Goal: Task Accomplishment & Management: Manage account settings

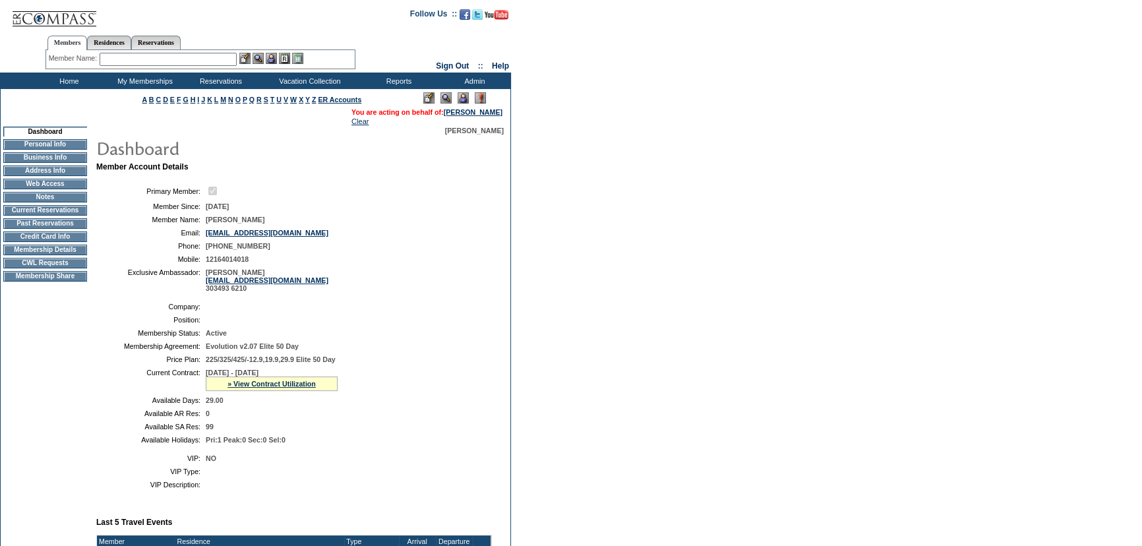
click at [208, 53] on input "text" at bounding box center [168, 59] width 137 height 13
click at [278, 388] on link "» View Contract Utilization" at bounding box center [271, 384] width 88 height 8
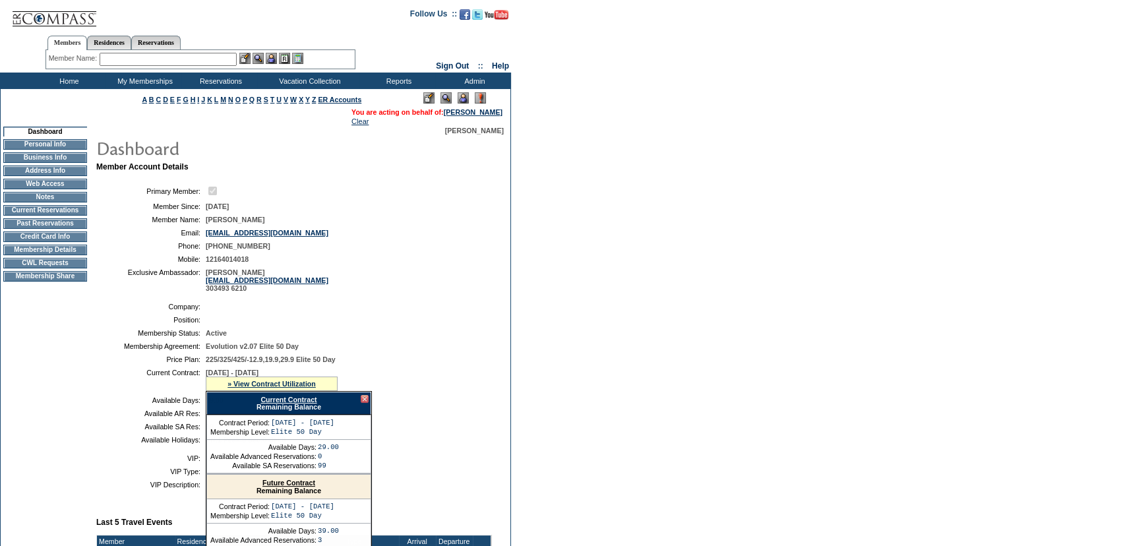
click at [294, 406] on div "Current Contract Remaining Balance" at bounding box center [288, 403] width 165 height 23
click at [299, 395] on div "Current Contract Remaining Balance" at bounding box center [288, 403] width 165 height 23
click at [303, 400] on link "Current Contract" at bounding box center [288, 400] width 56 height 8
click at [66, 253] on td "Membership Details" at bounding box center [45, 250] width 84 height 11
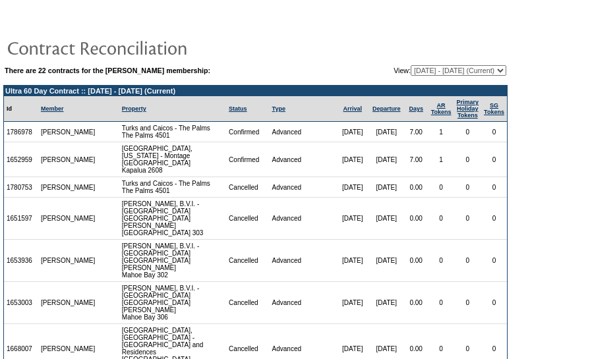
scroll to position [191, 0]
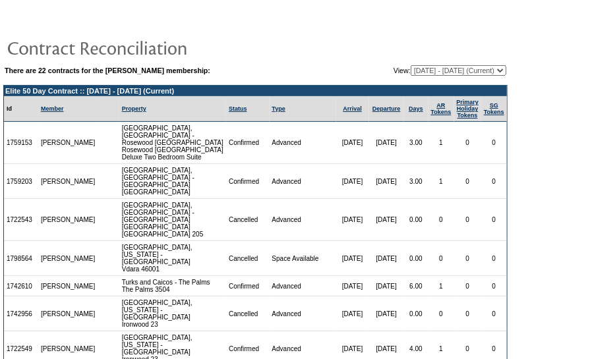
click at [562, 245] on form "There are 22 contracts for the Phyllis Hire membership: View: 08/31/07 - 08/31/…" at bounding box center [295, 208] width 590 height 417
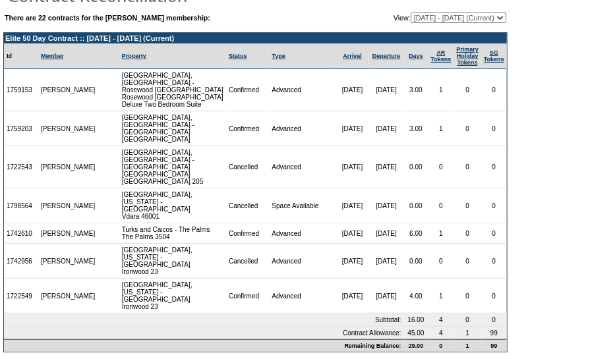
click at [559, 243] on form "There are 22 contracts for the Phyllis Hire membership: View: 08/31/07 - 08/31/…" at bounding box center [295, 155] width 590 height 417
click at [539, 240] on form "There are 22 contracts for the Phyllis Hire membership: View: 08/31/07 - 08/31/…" at bounding box center [295, 155] width 590 height 417
click at [547, 213] on form "There are 22 contracts for the Phyllis Hire membership: View: 08/31/07 - 08/31/…" at bounding box center [295, 155] width 590 height 417
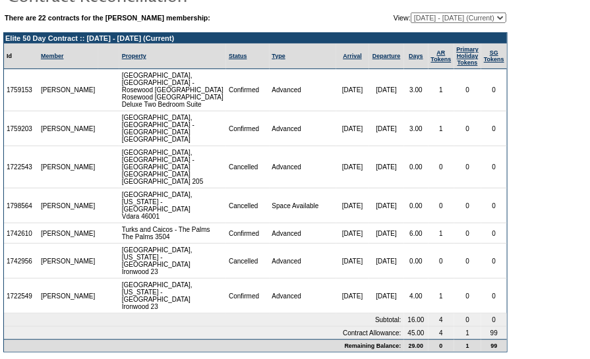
click at [344, 189] on td "11/19/25" at bounding box center [352, 206] width 33 height 35
click at [546, 237] on form "There are 22 contracts for the Phyllis Hire membership: View: 08/31/07 - 08/31/…" at bounding box center [295, 155] width 590 height 417
click at [316, 231] on td "Advanced" at bounding box center [303, 234] width 67 height 20
click at [306, 224] on td "Advanced" at bounding box center [303, 234] width 67 height 20
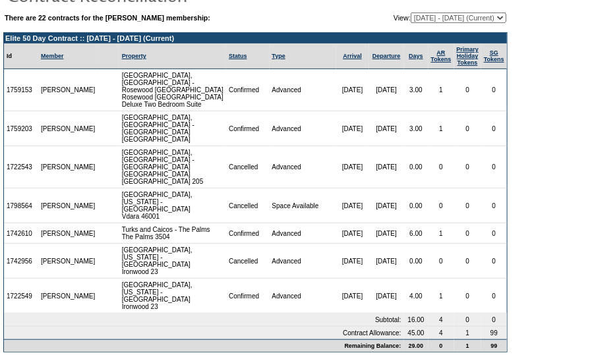
click at [306, 224] on td "Advanced" at bounding box center [303, 234] width 67 height 20
click at [465, 13] on table "There are 22 contracts for the Phyllis Hire membership: View: 08/31/07 - 08/31/…" at bounding box center [255, 17] width 504 height 13
click at [467, 17] on select "08/31/07 - 08/31/08 09/01/08 - 08/31/09 09/01/09 - 08/31/10 09/01/10 - 08/31/11…" at bounding box center [459, 18] width 96 height 11
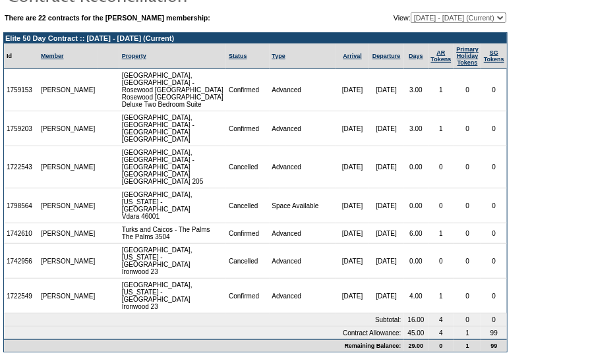
select select "139780"
click at [411, 13] on select "08/31/07 - 08/31/08 09/01/08 - 08/31/09 09/01/09 - 08/31/10 09/01/10 - 08/31/11…" at bounding box center [459, 18] width 96 height 11
